Goal: Check status: Check status

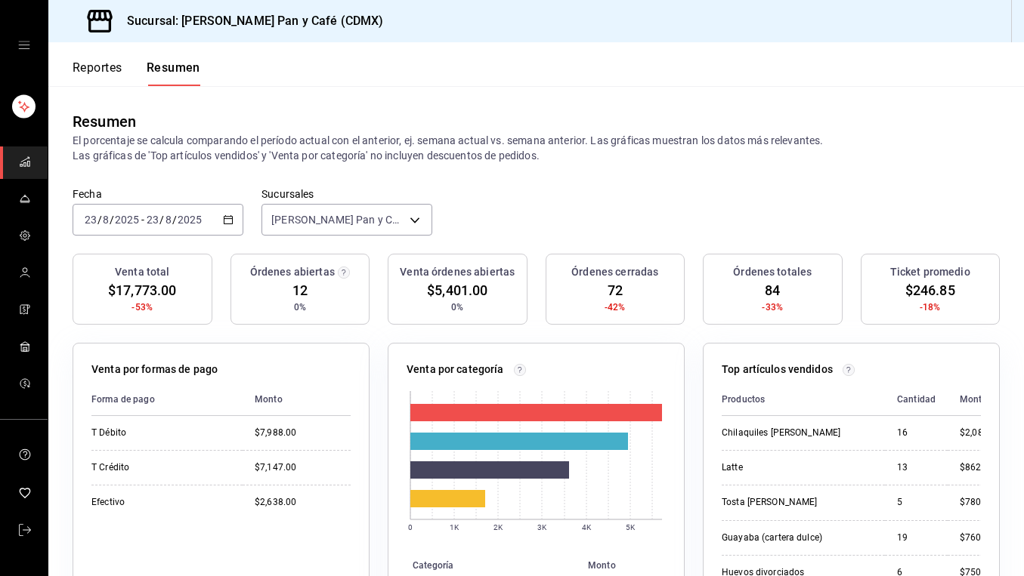
click at [178, 208] on div "[DATE] [DATE] - [DATE] [DATE]" at bounding box center [158, 220] width 171 height 32
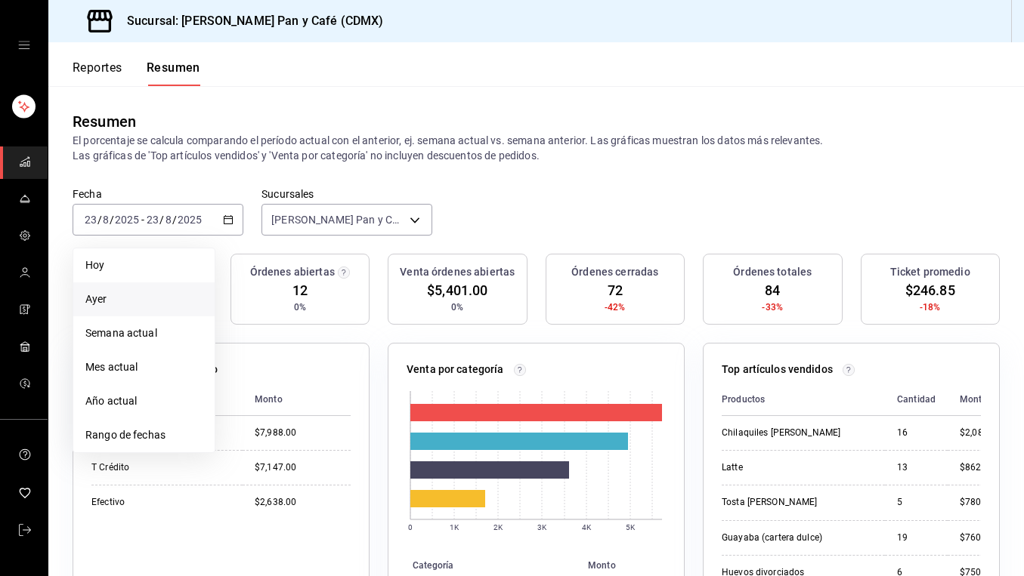
click at [122, 298] on span "Ayer" at bounding box center [143, 300] width 117 height 16
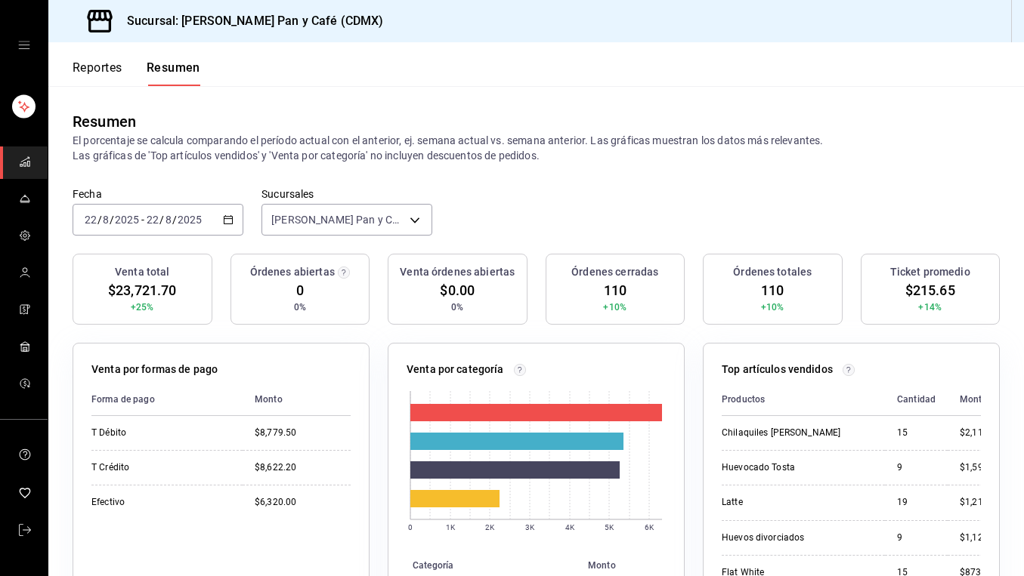
click at [230, 224] on \(Stroke\) "button" at bounding box center [228, 220] width 9 height 8
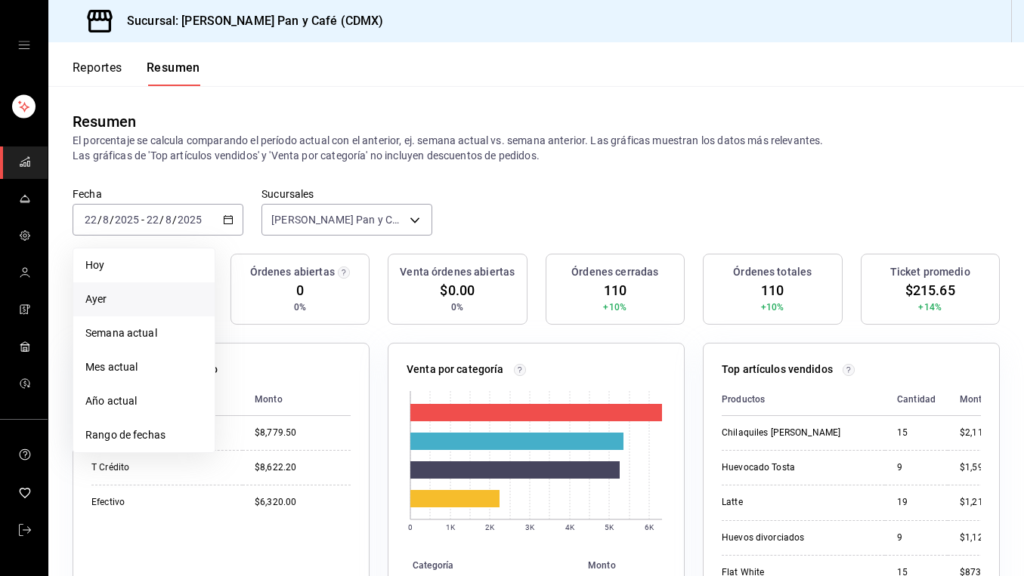
click at [105, 294] on span "Ayer" at bounding box center [143, 300] width 117 height 16
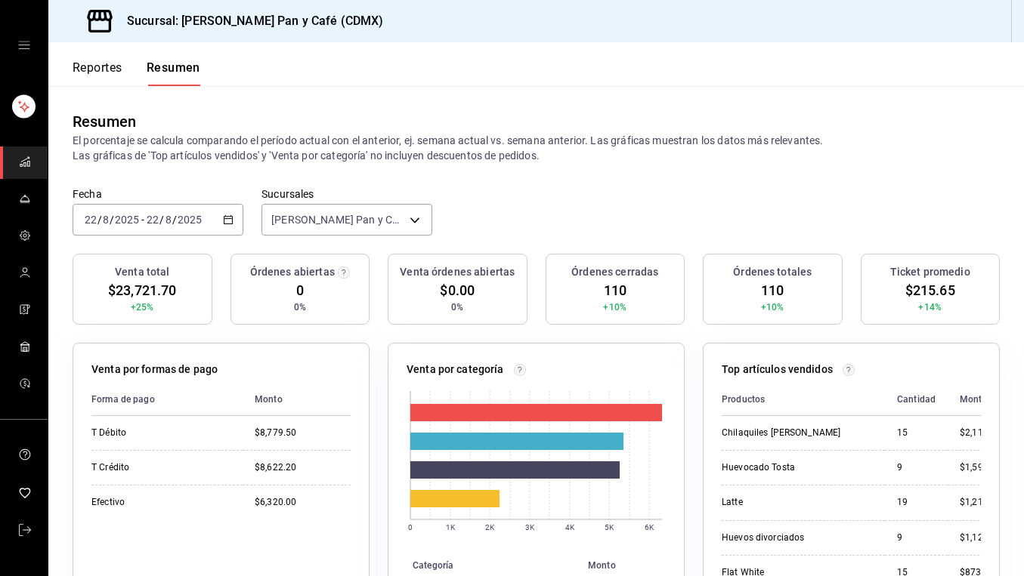
click at [96, 73] on button "Reportes" at bounding box center [98, 73] width 50 height 26
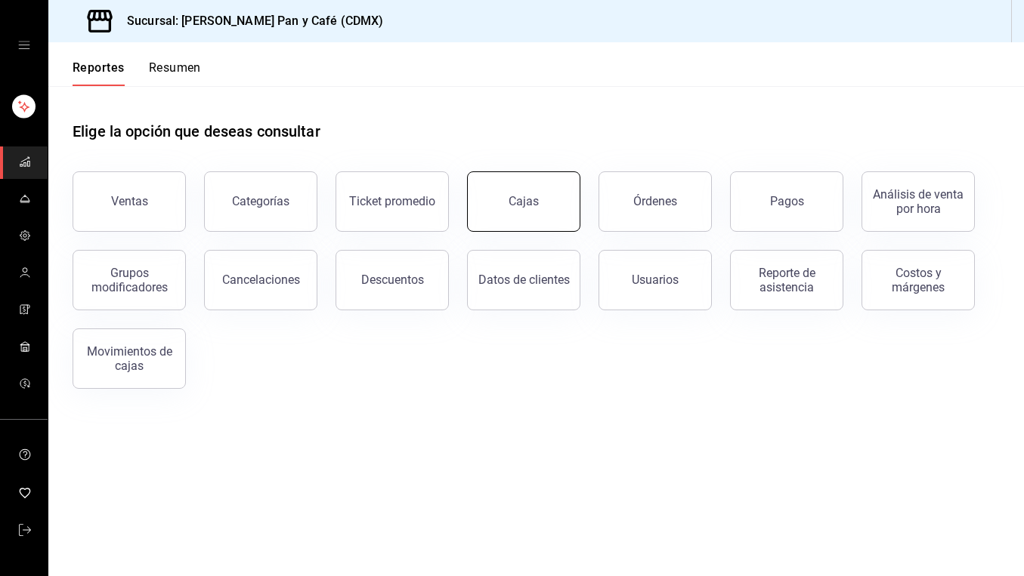
click at [520, 185] on button "Cajas" at bounding box center [523, 201] width 113 height 60
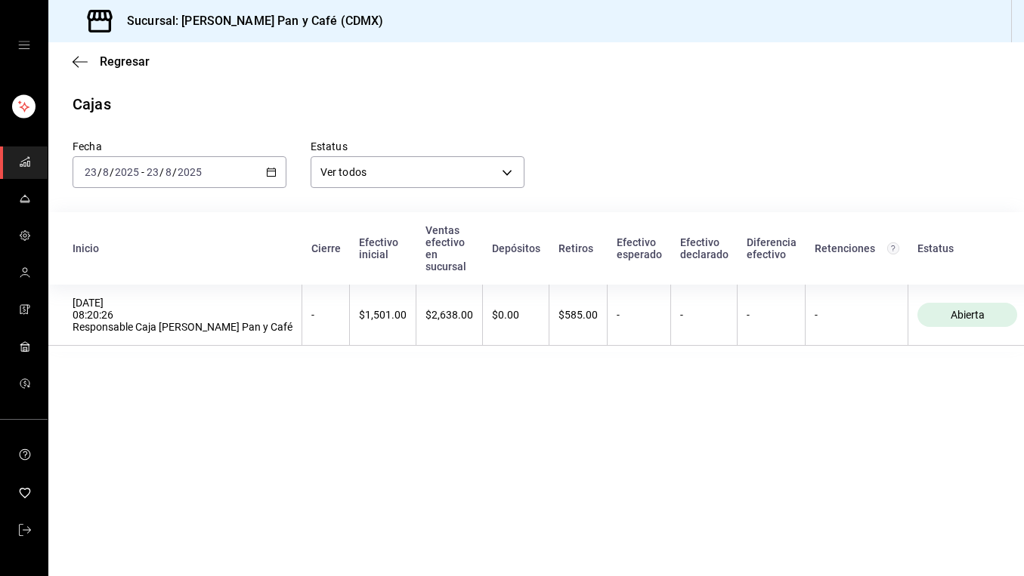
click at [271, 172] on icon "button" at bounding box center [271, 172] width 11 height 11
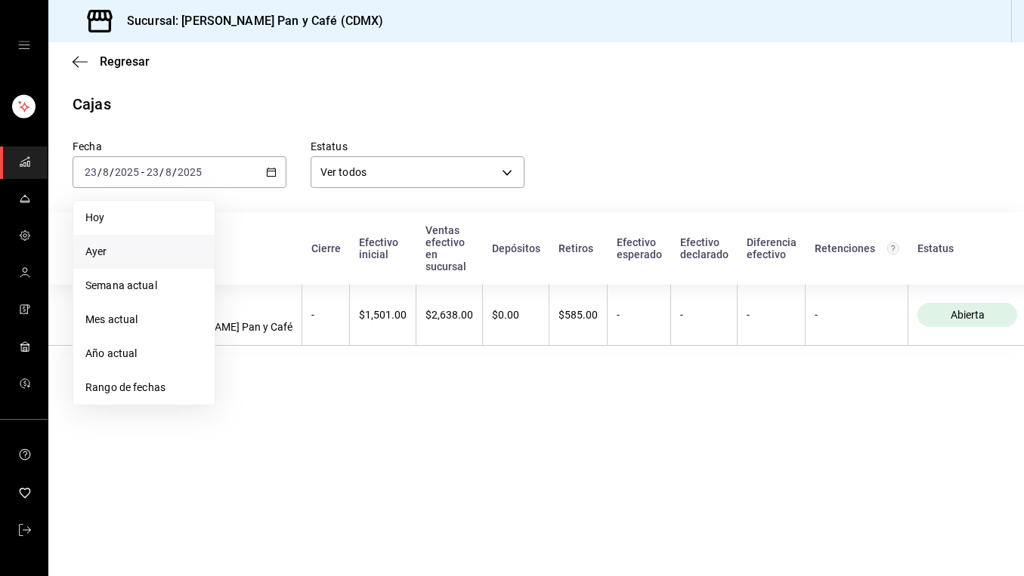
click at [137, 255] on span "Ayer" at bounding box center [143, 252] width 117 height 16
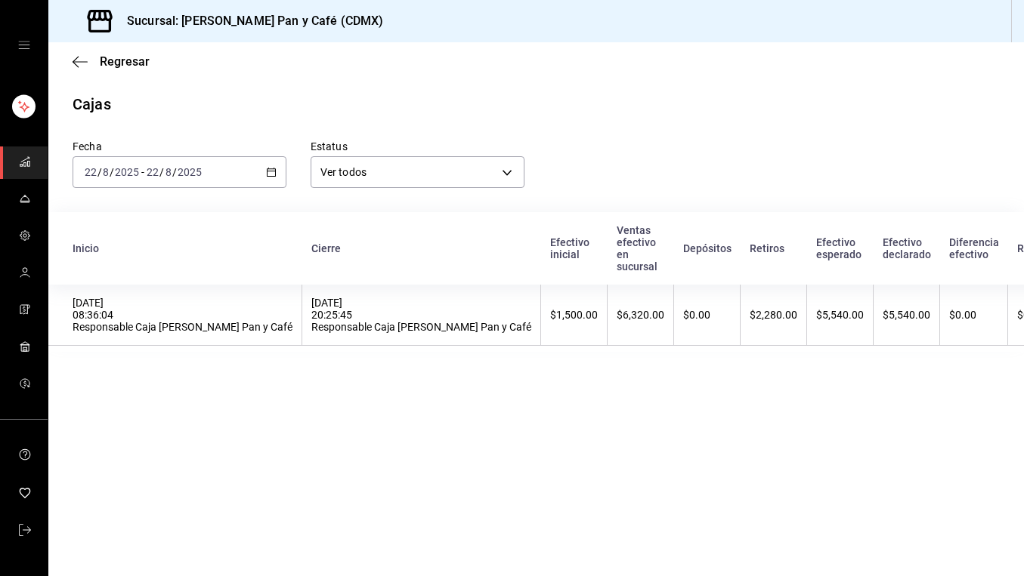
click at [82, 187] on div "[DATE] [DATE] - [DATE] [DATE]" at bounding box center [180, 172] width 214 height 32
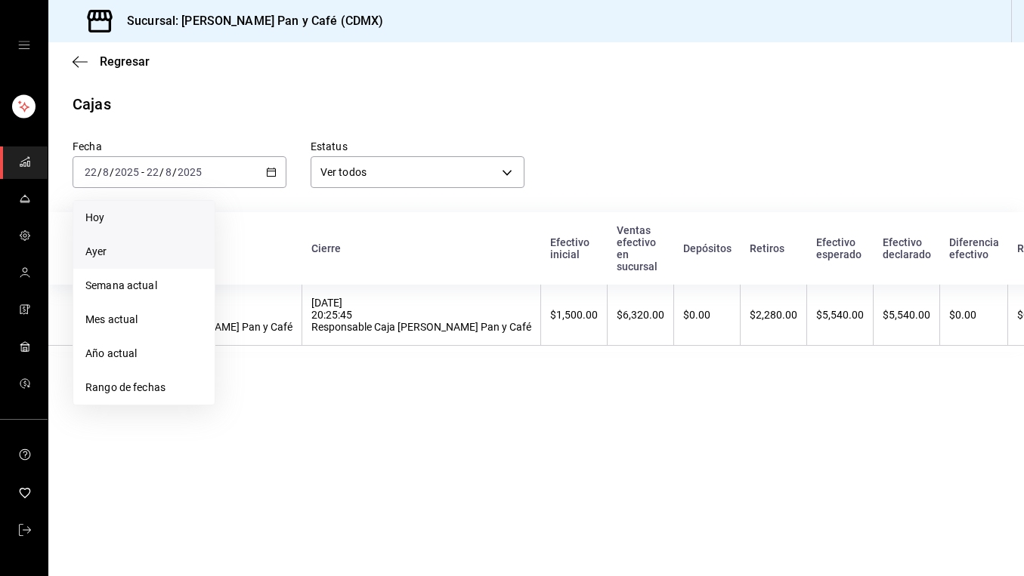
click at [85, 207] on li "Hoy" at bounding box center [143, 218] width 141 height 34
